Goal: Task Accomplishment & Management: Manage account settings

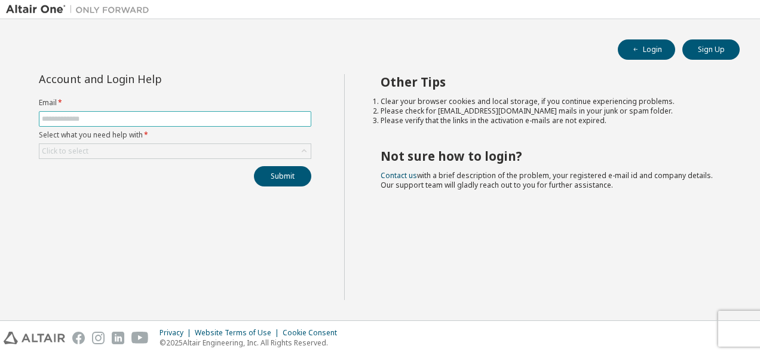
type input "**********"
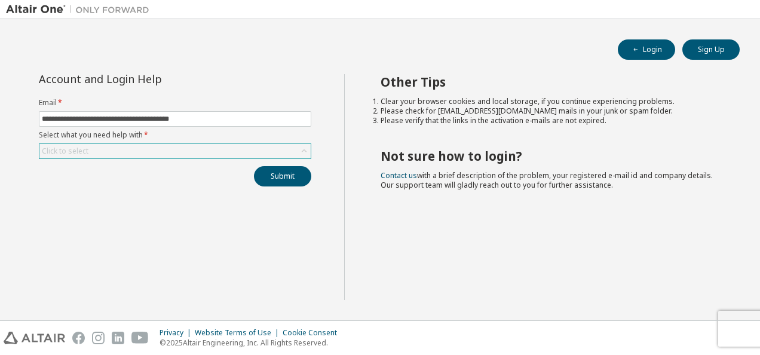
click at [145, 153] on div "Click to select" at bounding box center [174, 151] width 271 height 14
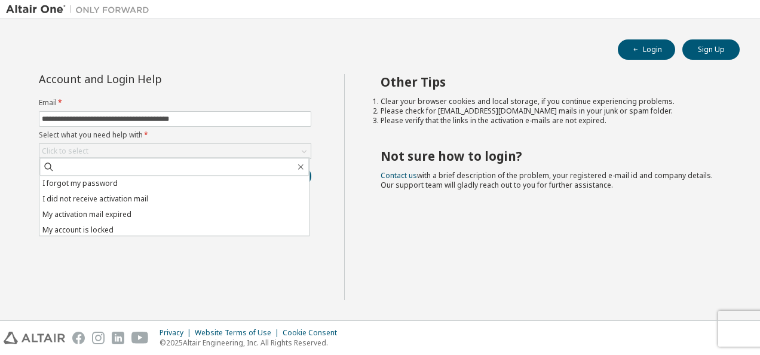
click at [222, 271] on div "**********" at bounding box center [175, 187] width 338 height 226
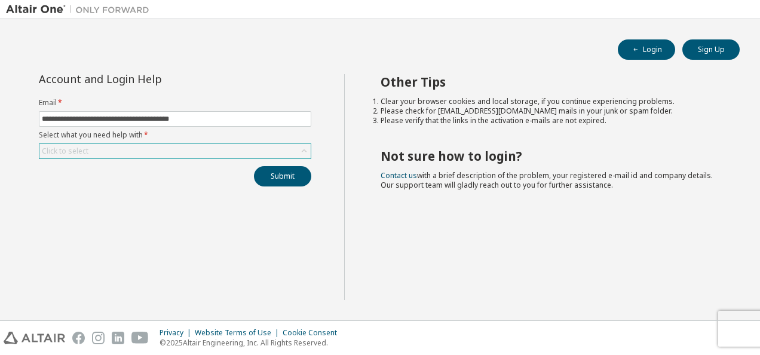
click at [286, 151] on div "Click to select" at bounding box center [174, 151] width 271 height 14
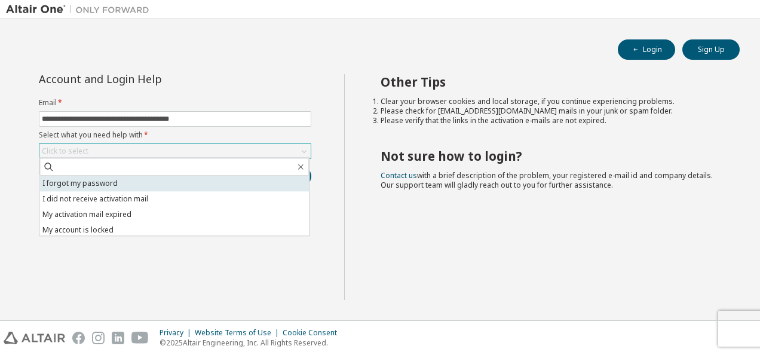
click at [102, 187] on li "I forgot my password" at bounding box center [174, 184] width 270 height 16
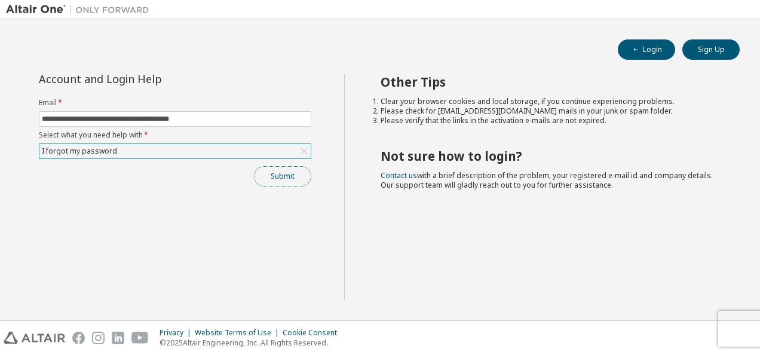
click at [287, 174] on button "Submit" at bounding box center [282, 176] width 57 height 20
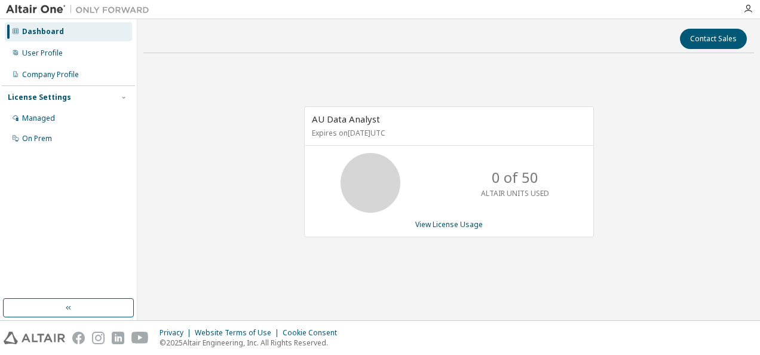
click at [49, 34] on div "Dashboard" at bounding box center [43, 32] width 42 height 10
click at [43, 56] on div "User Profile" at bounding box center [42, 53] width 41 height 10
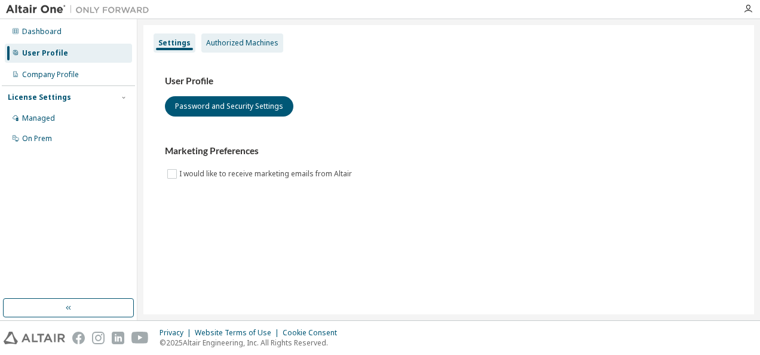
click at [239, 43] on div "Authorized Machines" at bounding box center [242, 43] width 72 height 10
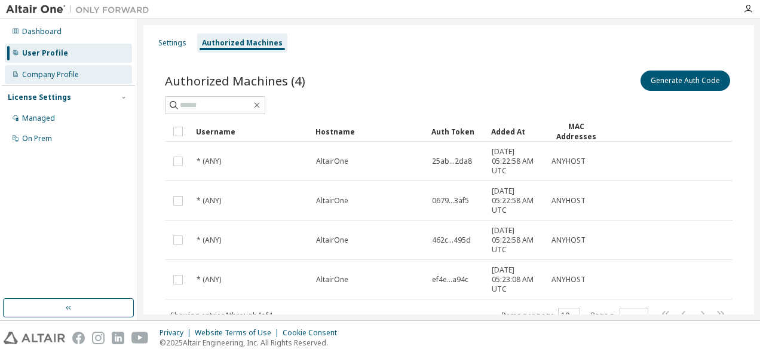
click at [54, 82] on div "Company Profile" at bounding box center [68, 74] width 127 height 19
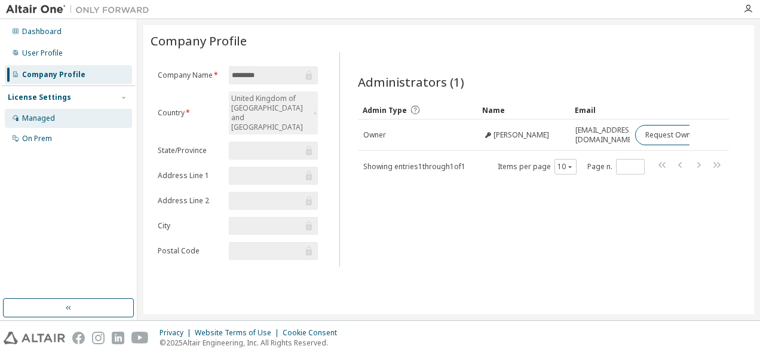
click at [38, 123] on div "Managed" at bounding box center [68, 118] width 127 height 19
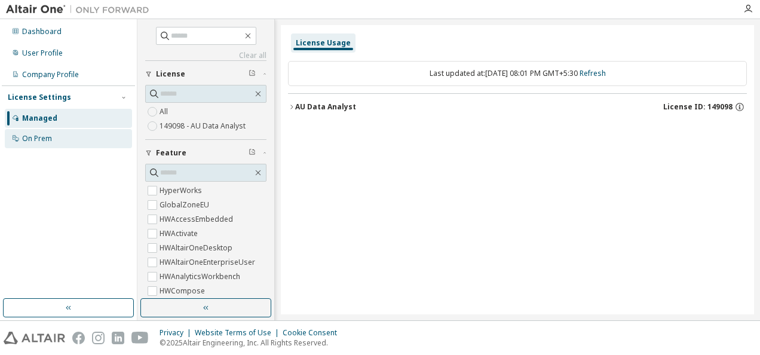
click at [51, 139] on div "On Prem" at bounding box center [37, 139] width 30 height 10
click at [353, 183] on div "License Usage Last updated at: Thu 2025-09-11 08:01 PM GMT+5:30 Refresh AU Data…" at bounding box center [518, 169] width 474 height 289
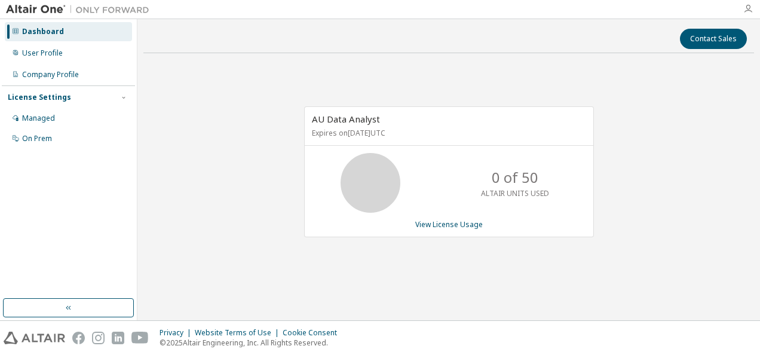
click at [749, 6] on icon "button" at bounding box center [749, 9] width 10 height 10
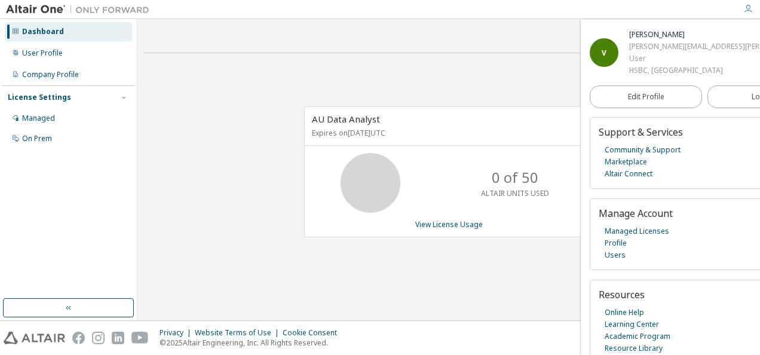
click at [312, 45] on div "Contact Sales" at bounding box center [449, 39] width 597 height 20
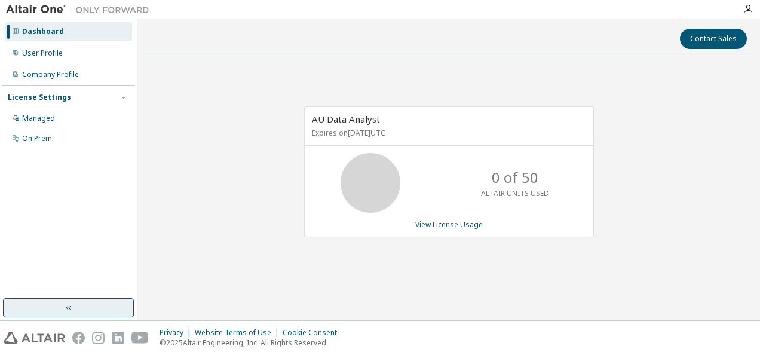
click at [70, 314] on button "button" at bounding box center [68, 307] width 131 height 19
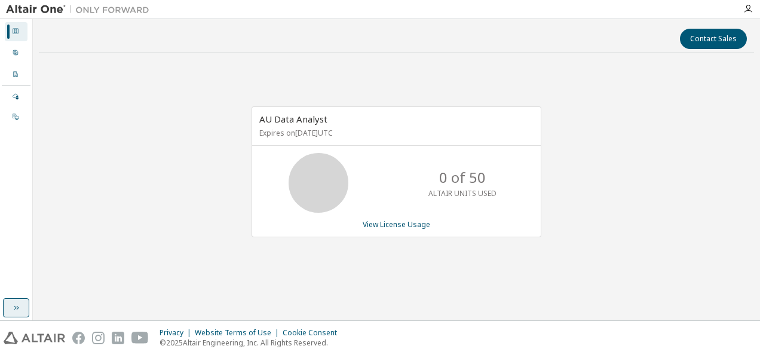
click at [10, 311] on button "button" at bounding box center [16, 307] width 26 height 19
